Goal: Information Seeking & Learning: Learn about a topic

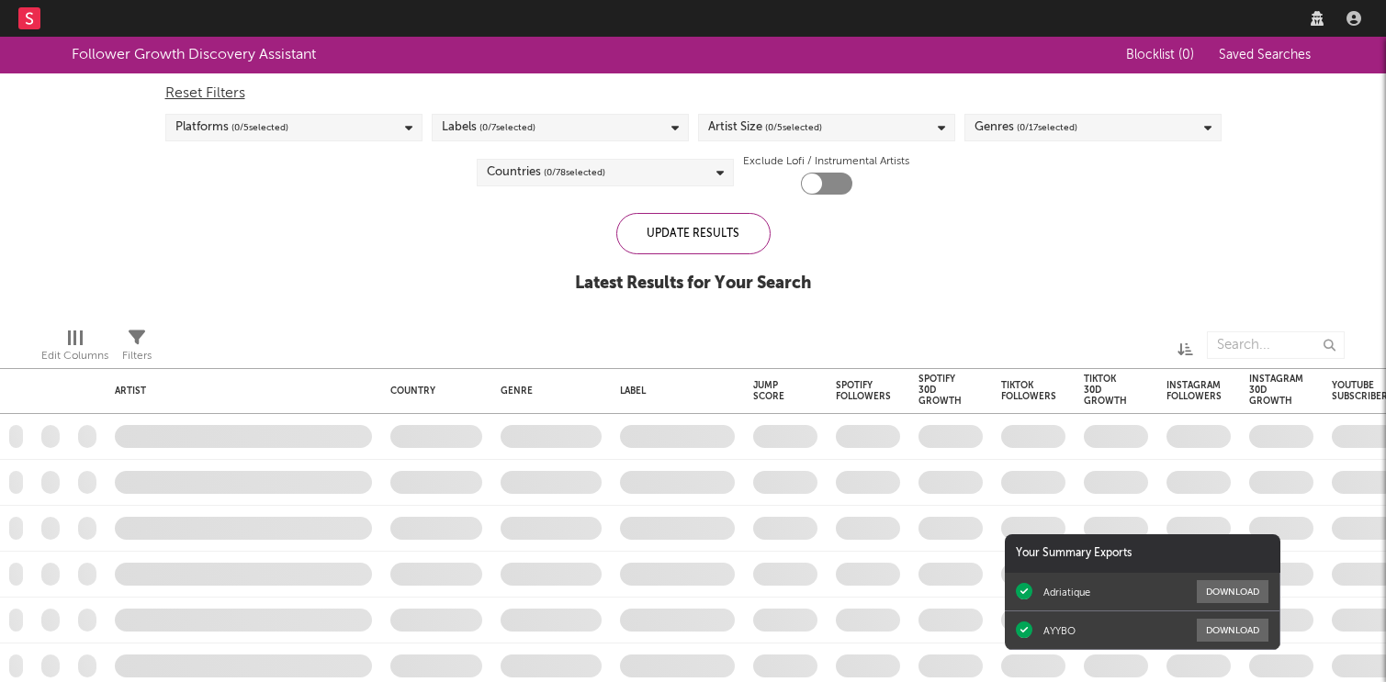
checkbox input "true"
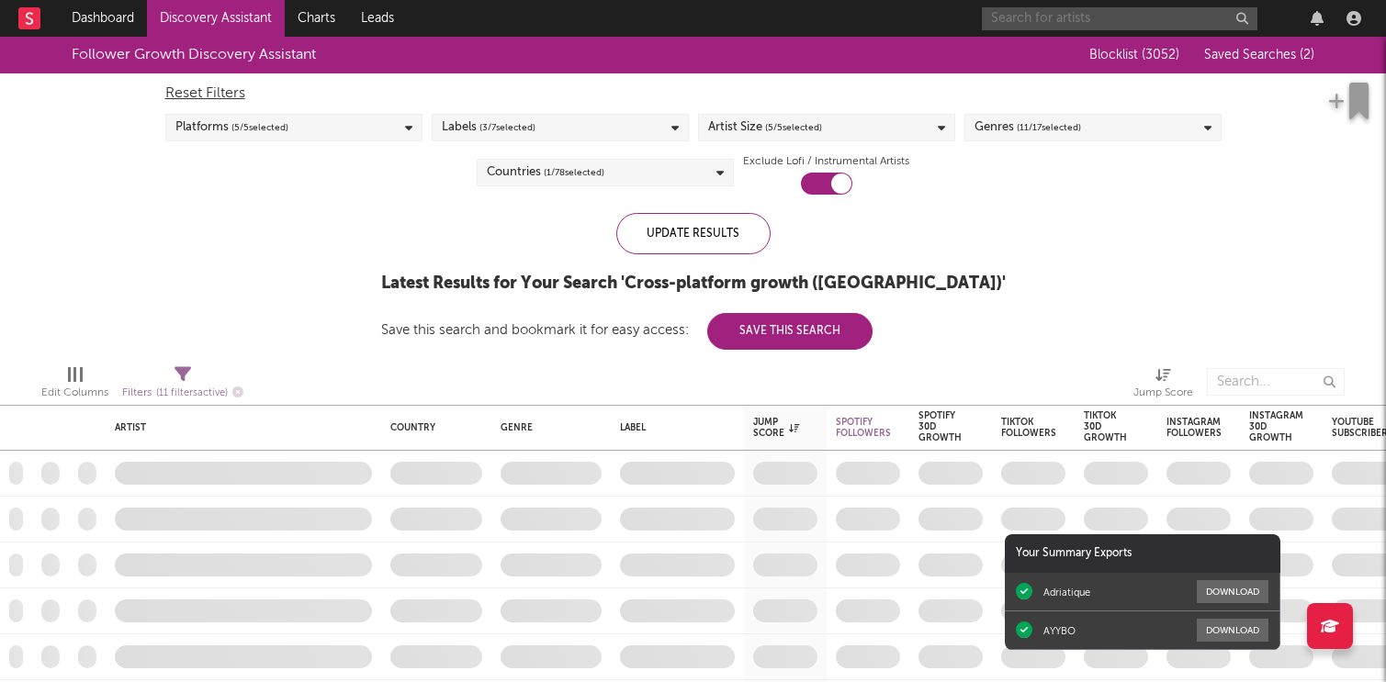
click at [1052, 14] on input "text" at bounding box center [1119, 18] width 275 height 23
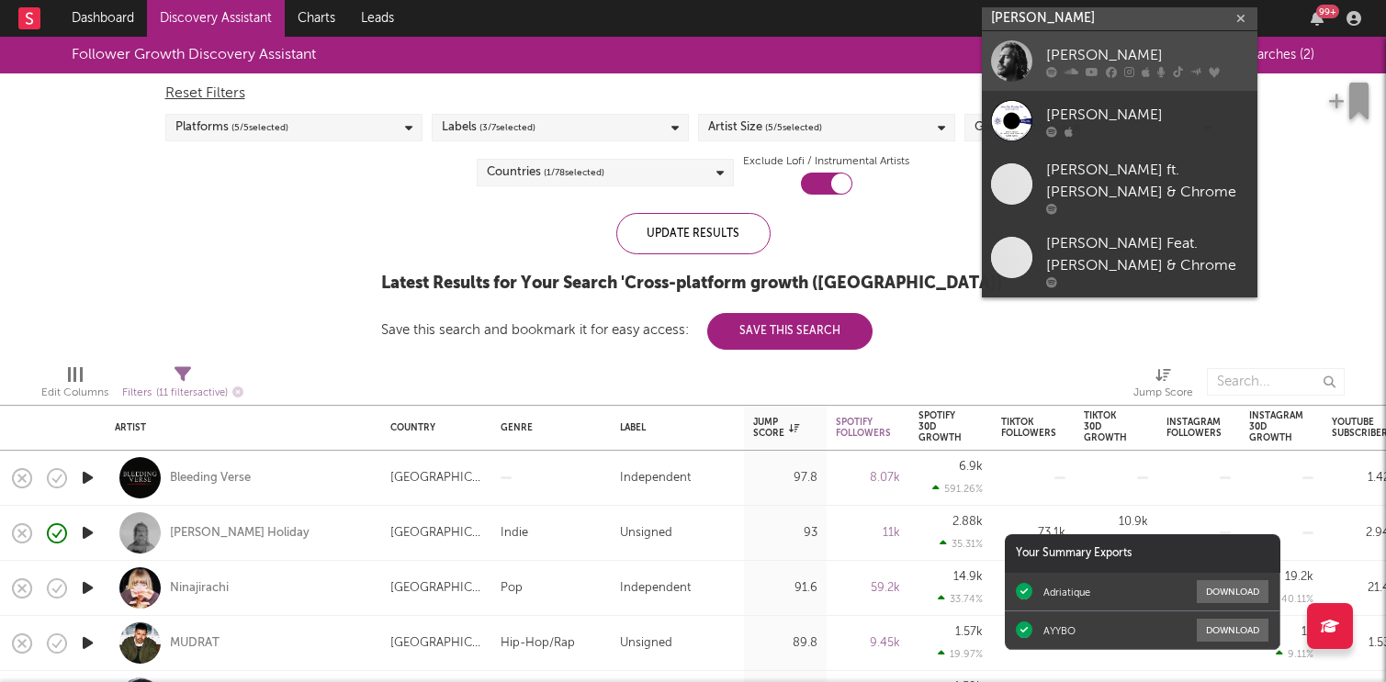
type input "[PERSON_NAME]"
click at [1136, 58] on div "[PERSON_NAME]" at bounding box center [1147, 55] width 202 height 22
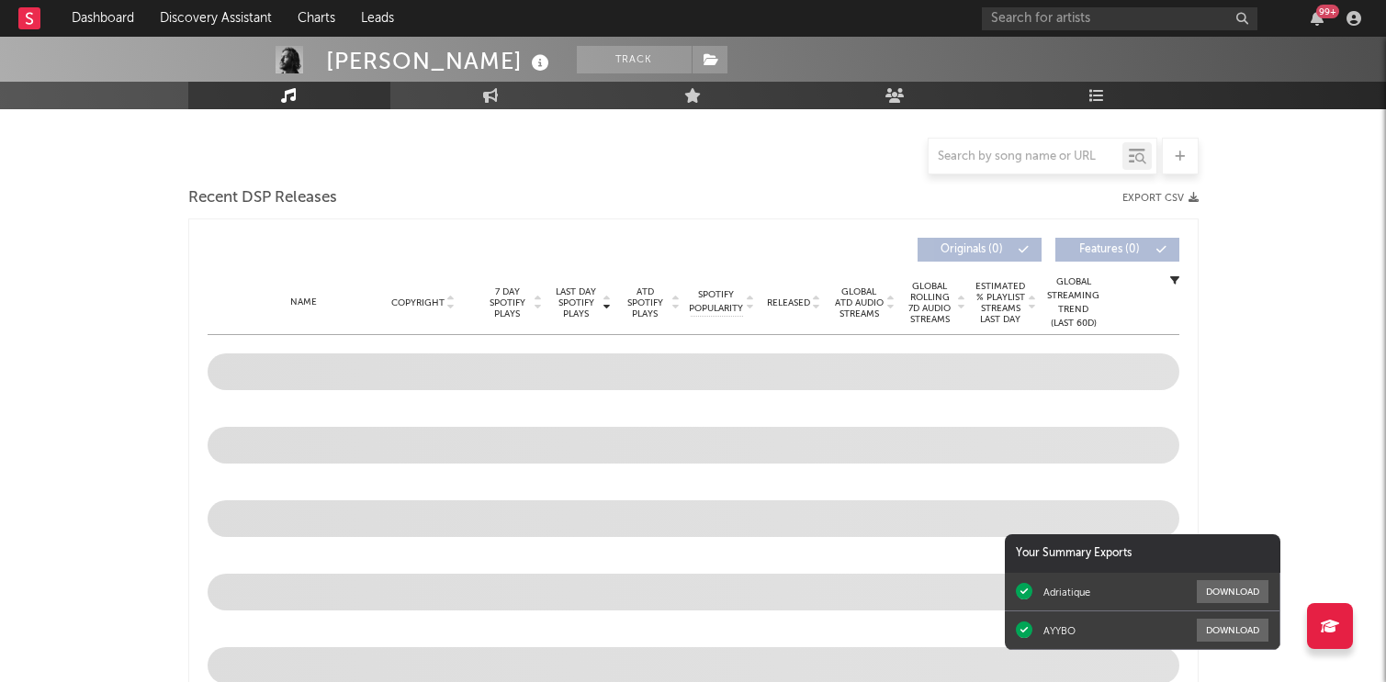
scroll to position [441, 0]
select select "6m"
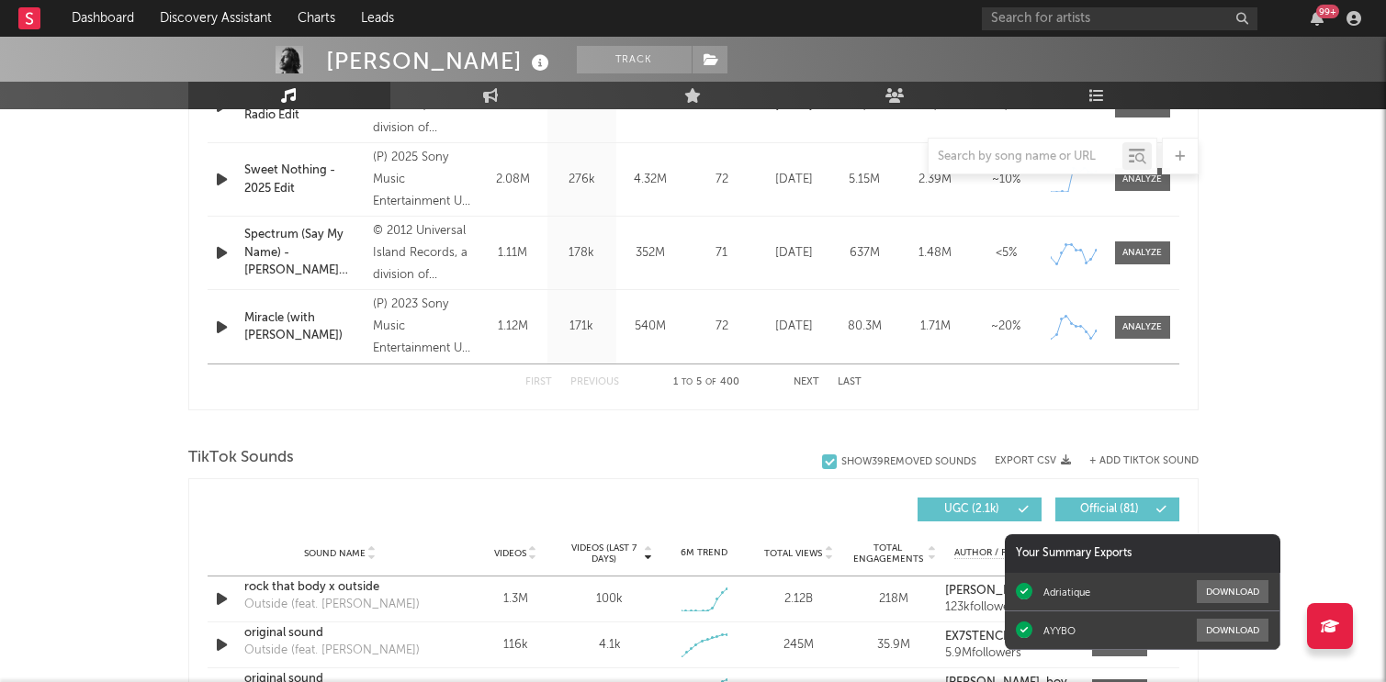
scroll to position [958, 0]
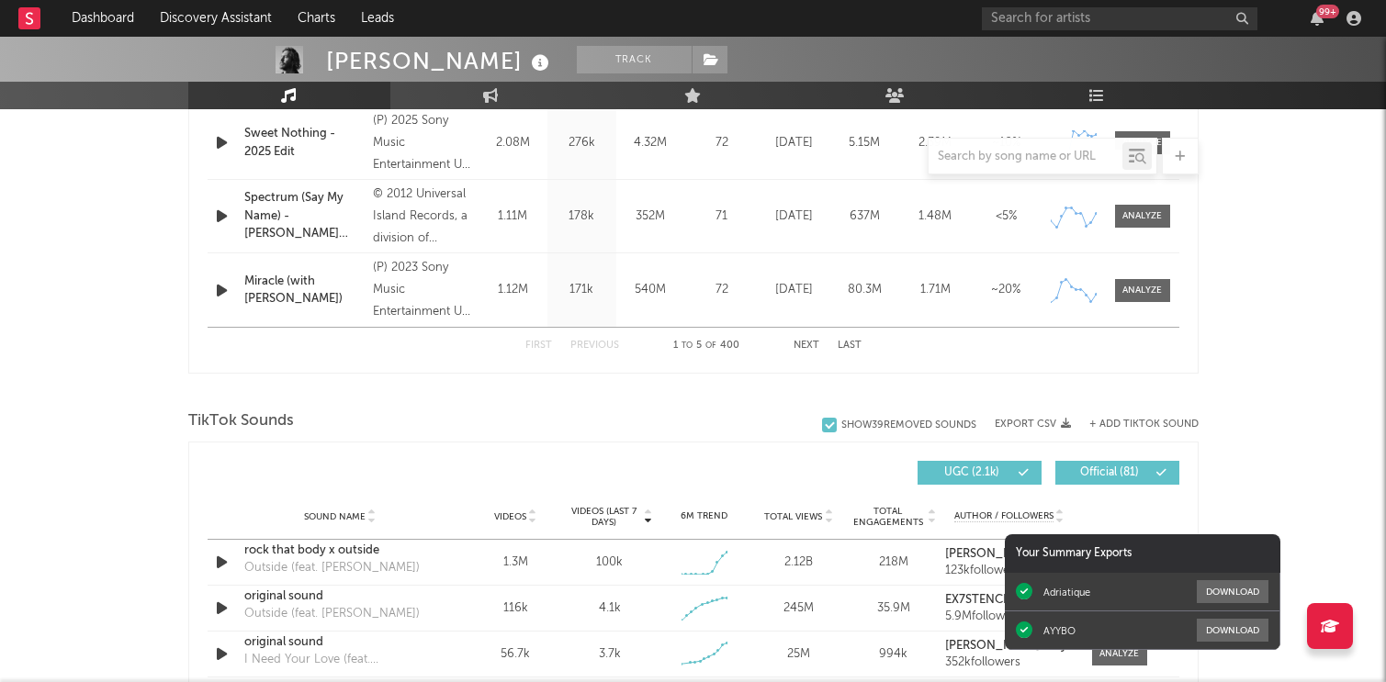
click at [792, 339] on div "First Previous 1 to 5 of 400 Next Last" at bounding box center [693, 346] width 336 height 36
click at [807, 343] on button "Next" at bounding box center [806, 346] width 26 height 10
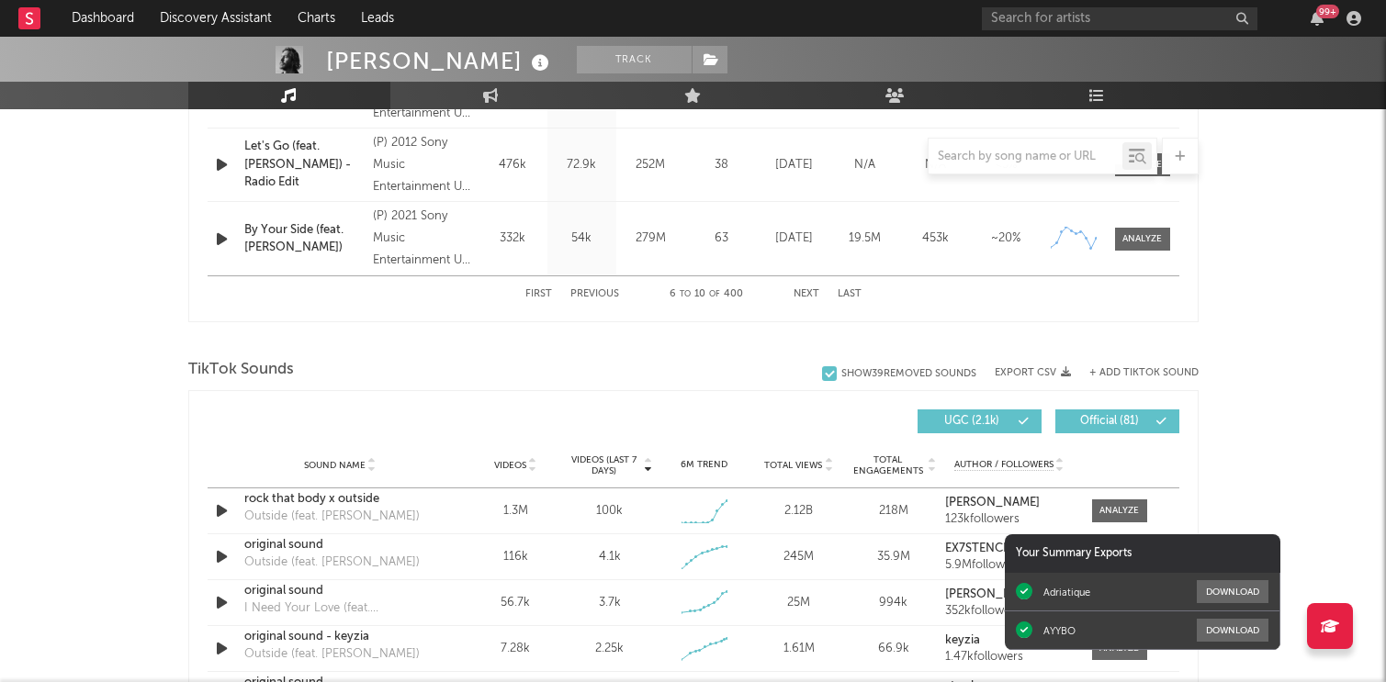
scroll to position [1040, 0]
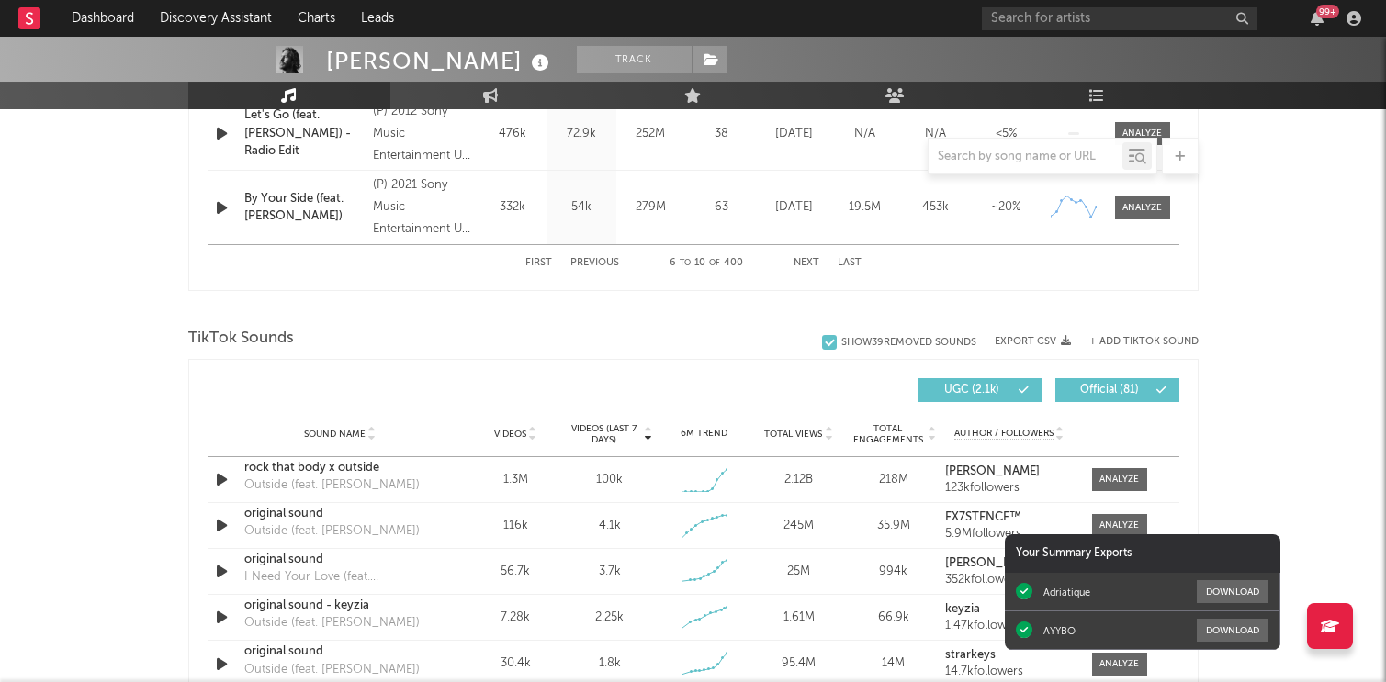
click at [807, 264] on button "Next" at bounding box center [806, 263] width 26 height 10
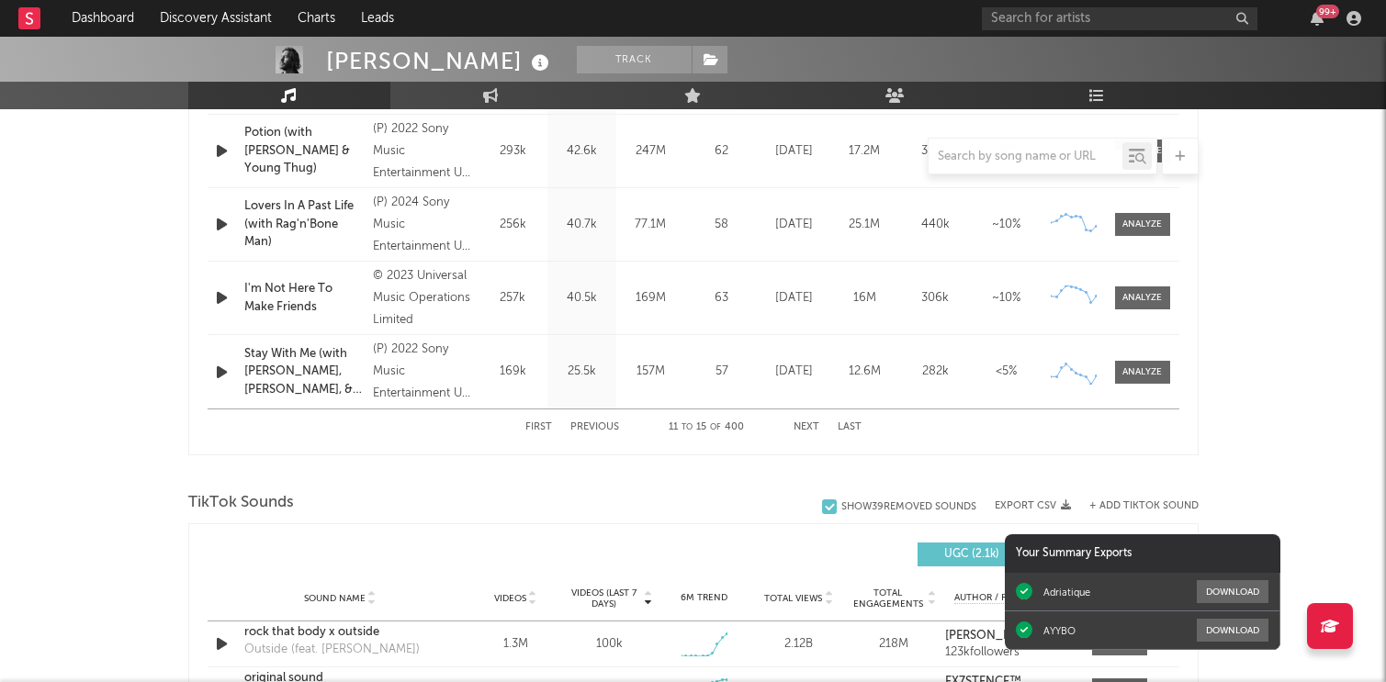
scroll to position [1000, 0]
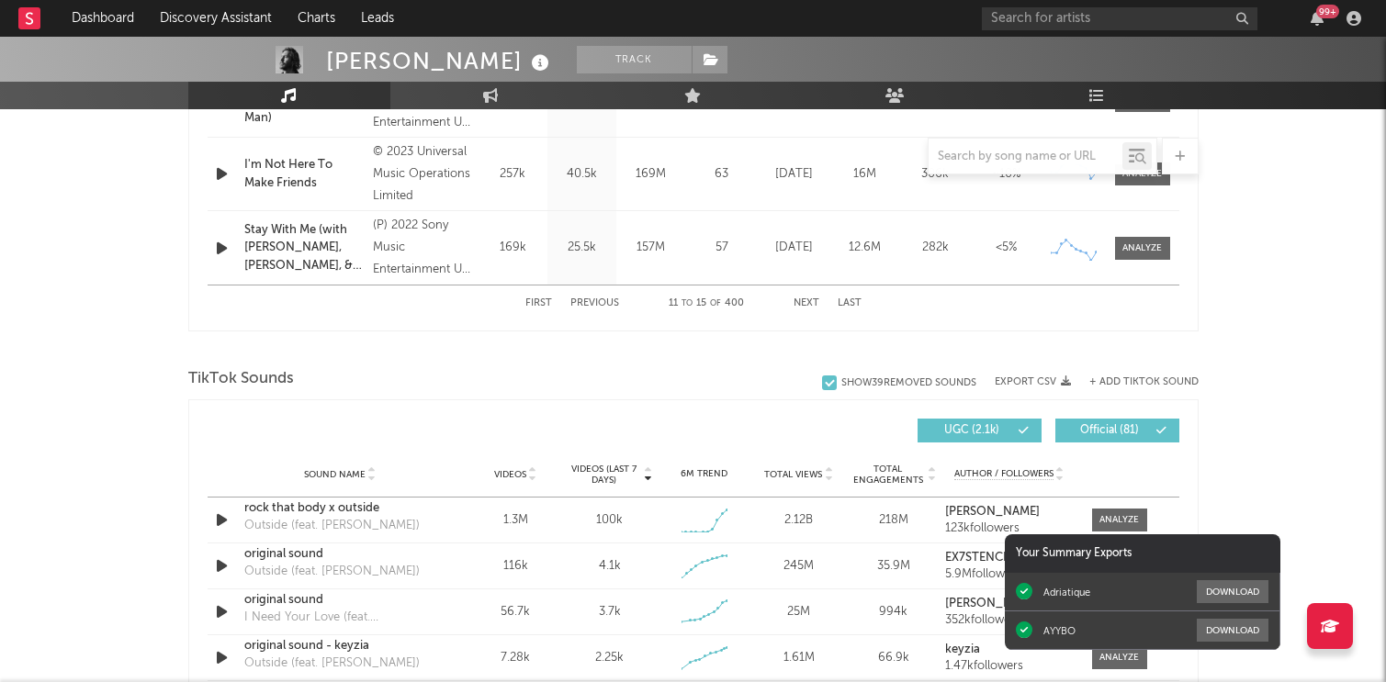
click at [803, 305] on button "Next" at bounding box center [806, 303] width 26 height 10
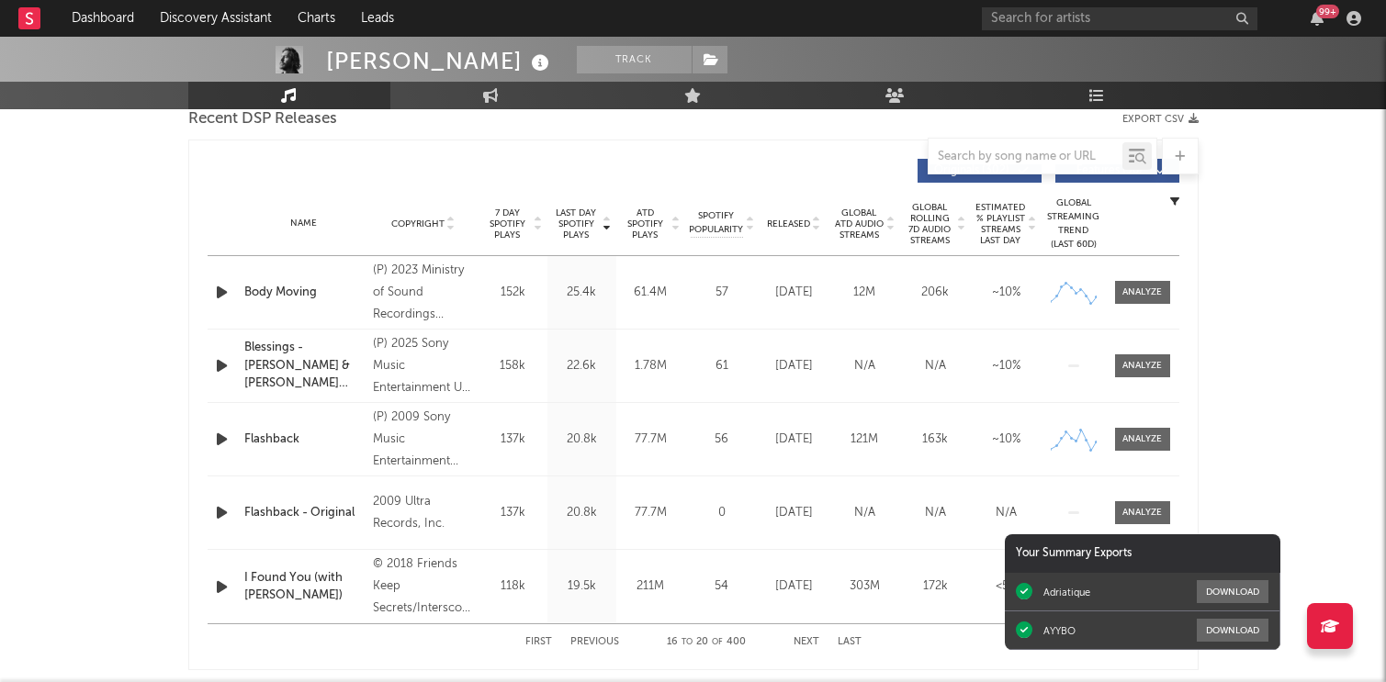
scroll to position [902, 0]
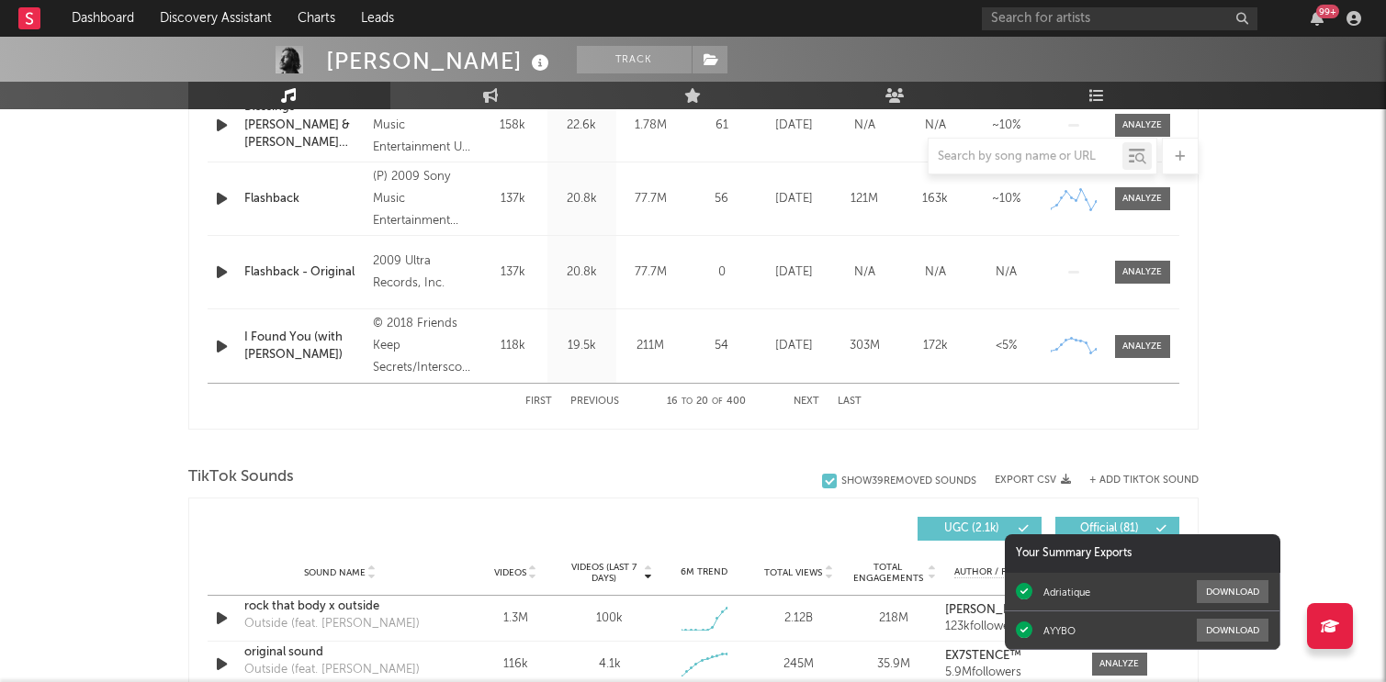
click at [803, 409] on div "First Previous 16 to 20 of 400 Next Last" at bounding box center [693, 402] width 336 height 36
click at [803, 395] on div "First Previous 16 to 20 of 400 Next Last" at bounding box center [693, 402] width 336 height 36
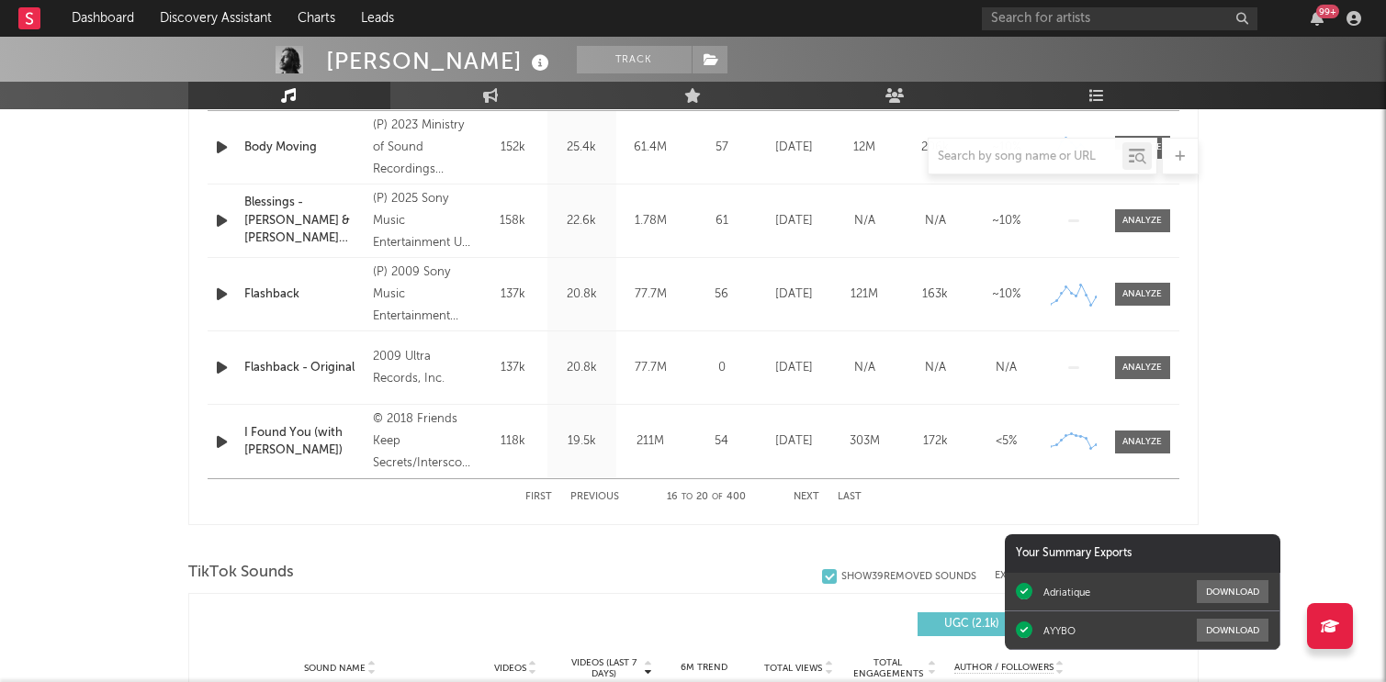
scroll to position [790, 0]
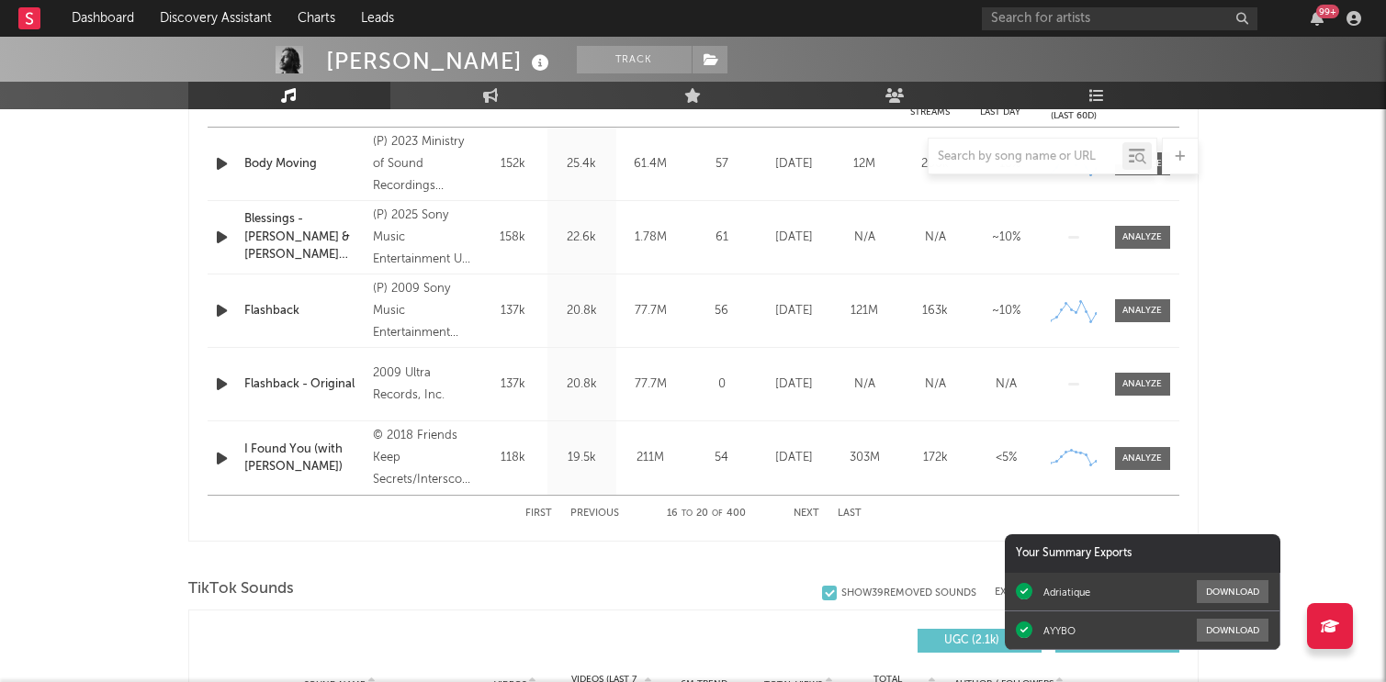
click at [811, 513] on button "Next" at bounding box center [806, 514] width 26 height 10
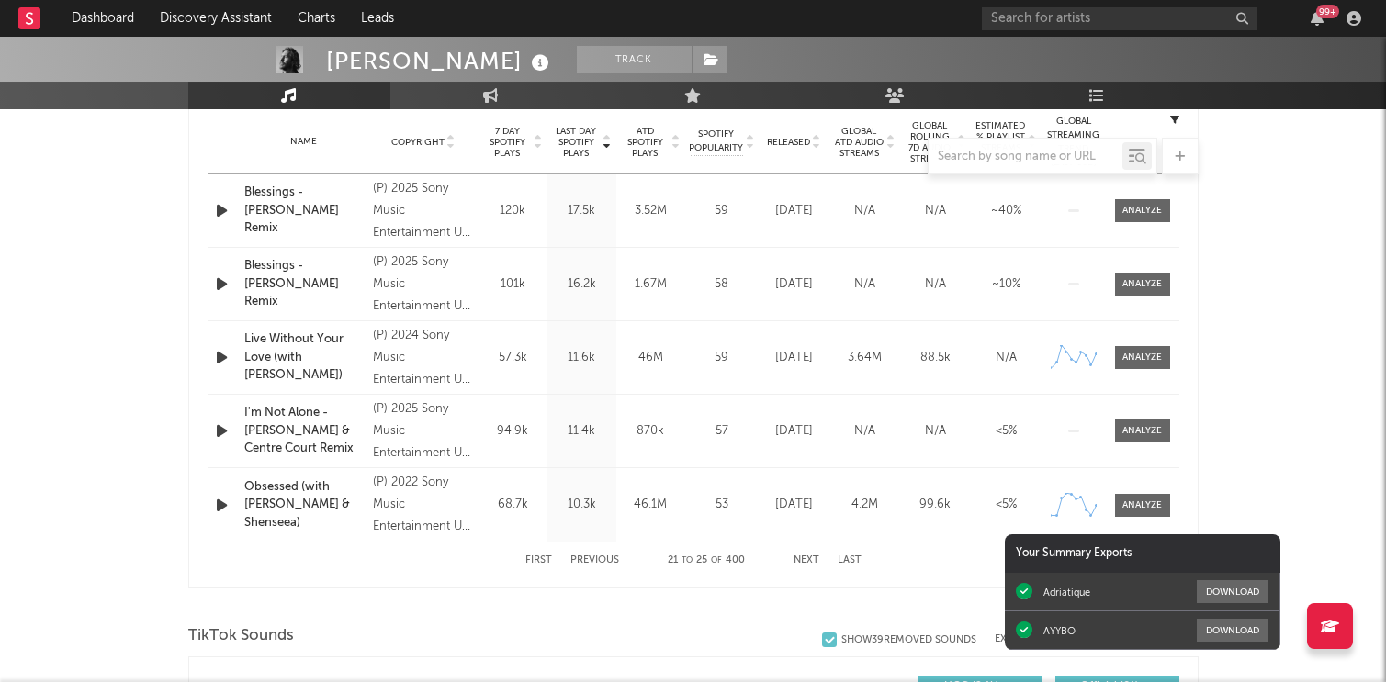
scroll to position [748, 0]
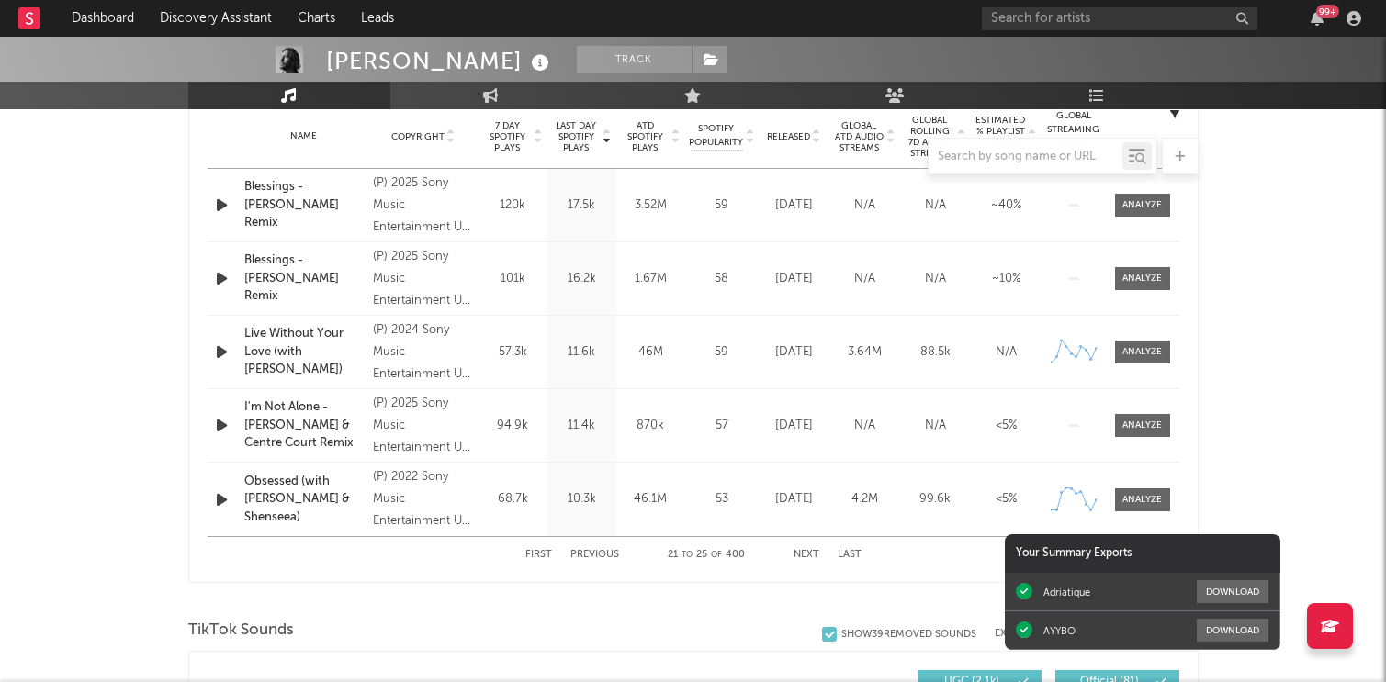
click at [846, 555] on button "Last" at bounding box center [849, 555] width 24 height 10
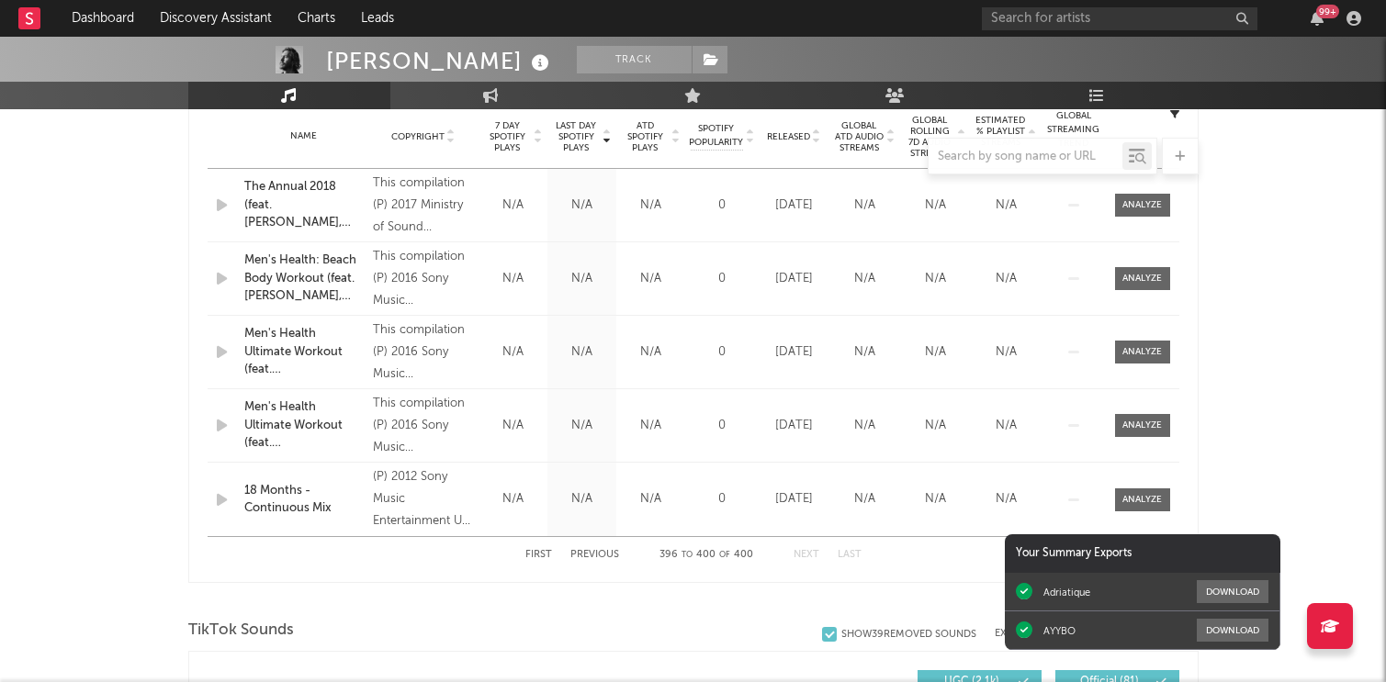
click at [848, 555] on button "Last" at bounding box center [849, 555] width 24 height 10
click at [849, 551] on button "Last" at bounding box center [849, 555] width 24 height 10
click at [806, 554] on button "Next" at bounding box center [806, 555] width 26 height 10
click at [544, 564] on div "First Previous 396 to 400 of 400 Next Last" at bounding box center [693, 555] width 336 height 36
click at [542, 556] on button "First" at bounding box center [538, 555] width 27 height 10
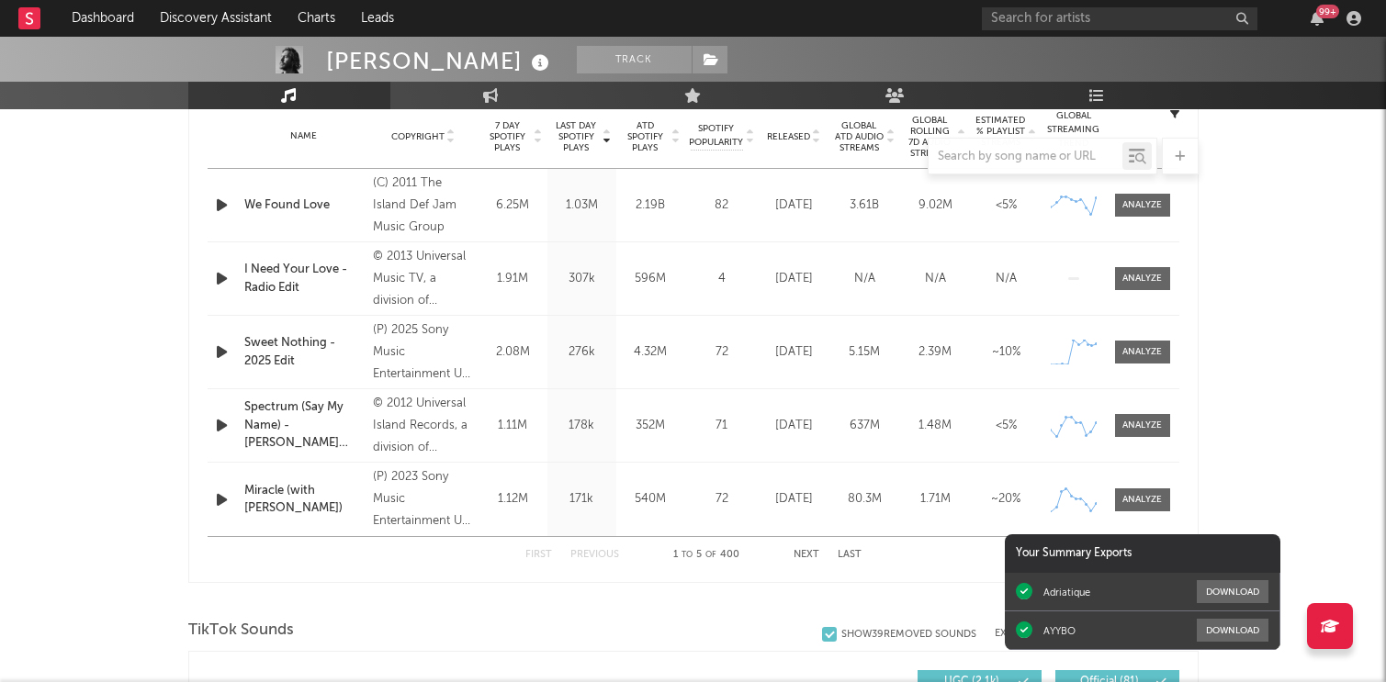
click at [520, 356] on div "2.08M" at bounding box center [513, 352] width 60 height 18
click at [604, 357] on div "276k" at bounding box center [582, 352] width 60 height 18
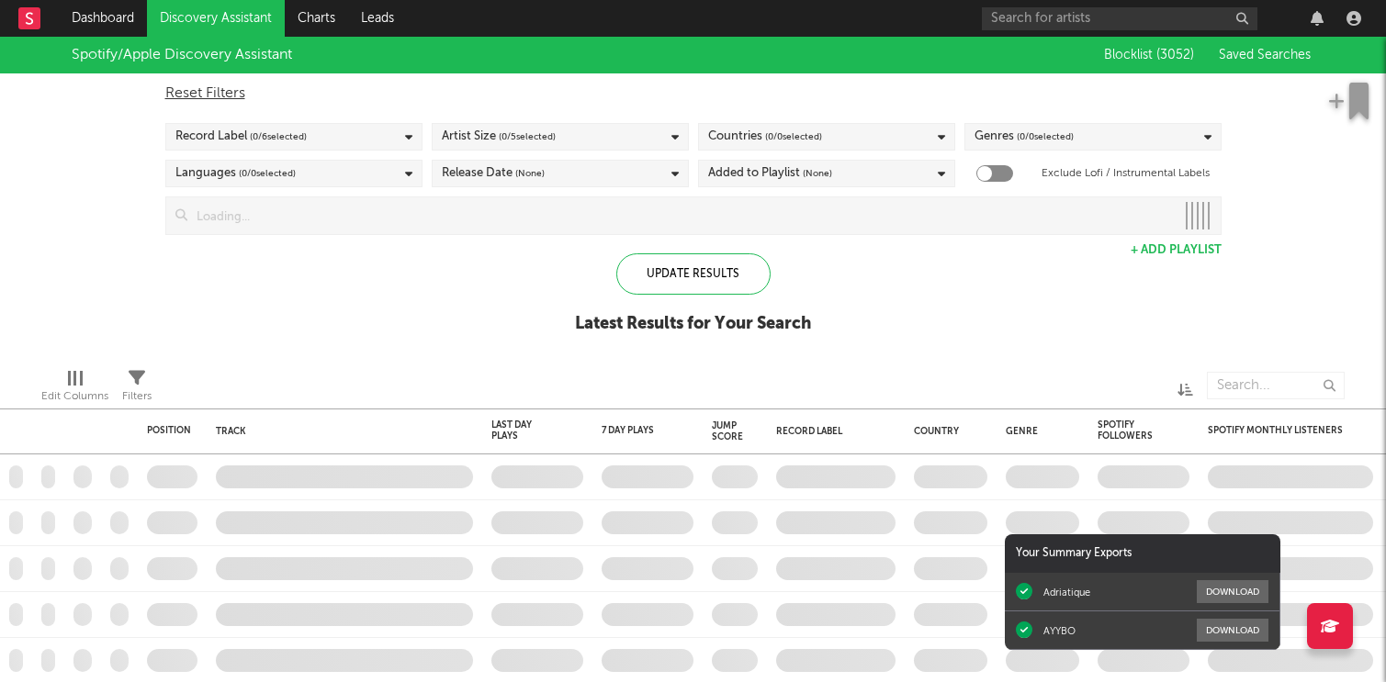
checkbox input "true"
